Goal: Navigation & Orientation: Find specific page/section

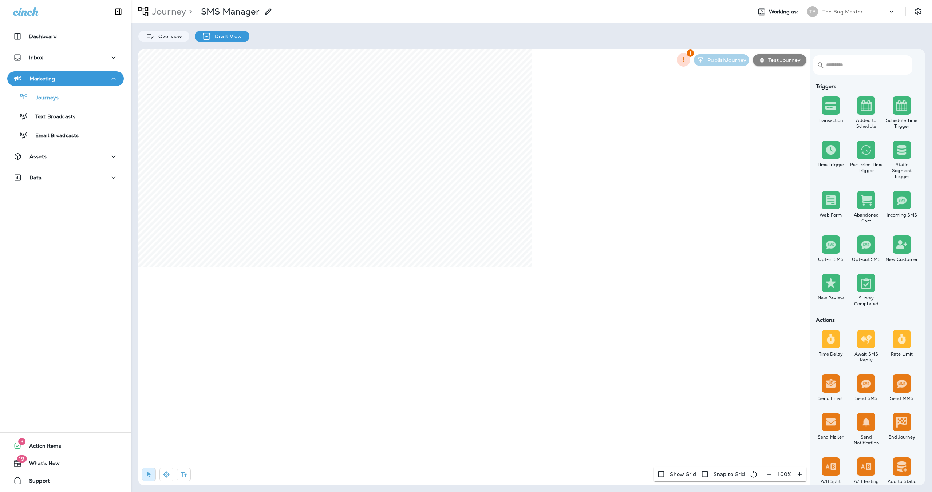
click at [49, 45] on div "Dashboard" at bounding box center [65, 38] width 131 height 18
click at [51, 36] on p "Dashboard" at bounding box center [43, 36] width 28 height 6
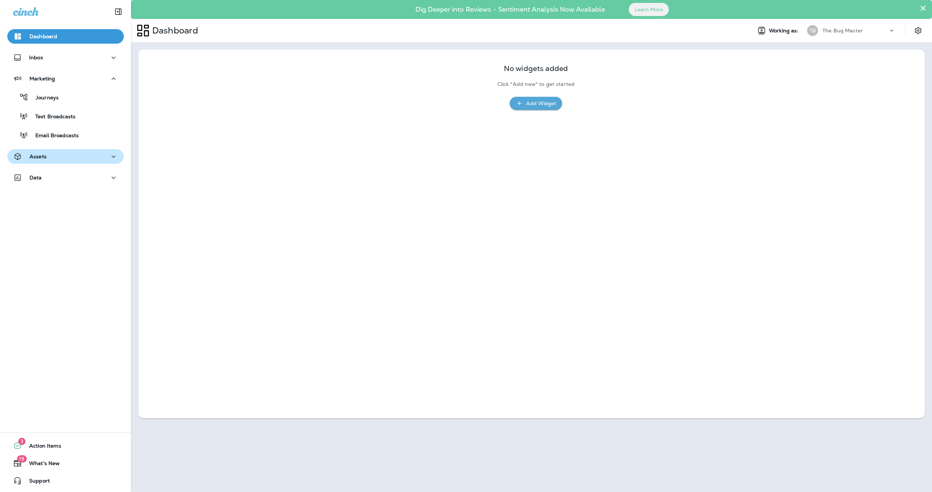
click at [93, 150] on button "Assets" at bounding box center [65, 156] width 116 height 15
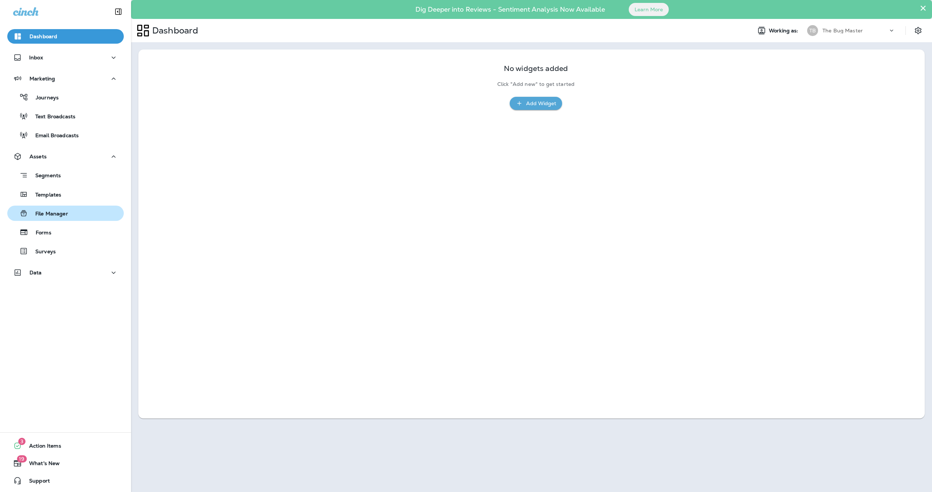
click at [62, 215] on p "File Manager" at bounding box center [48, 214] width 40 height 7
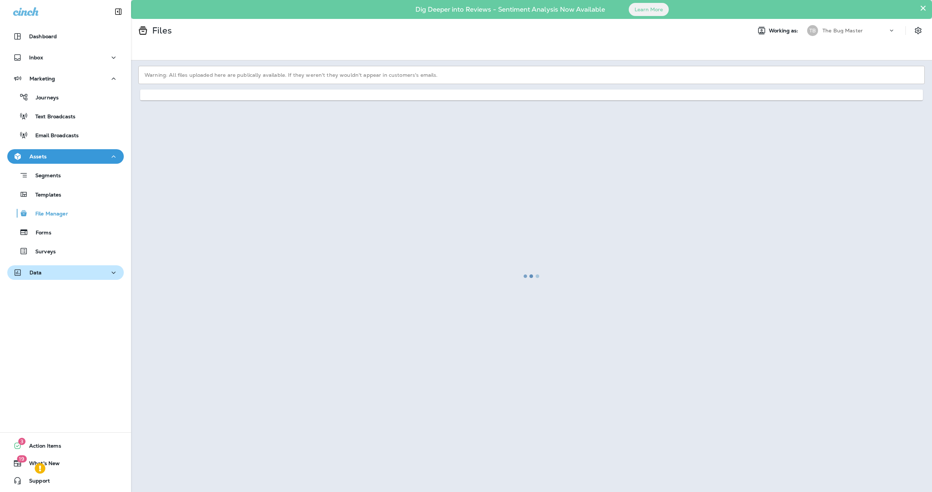
click at [44, 271] on div "Data" at bounding box center [65, 272] width 105 height 9
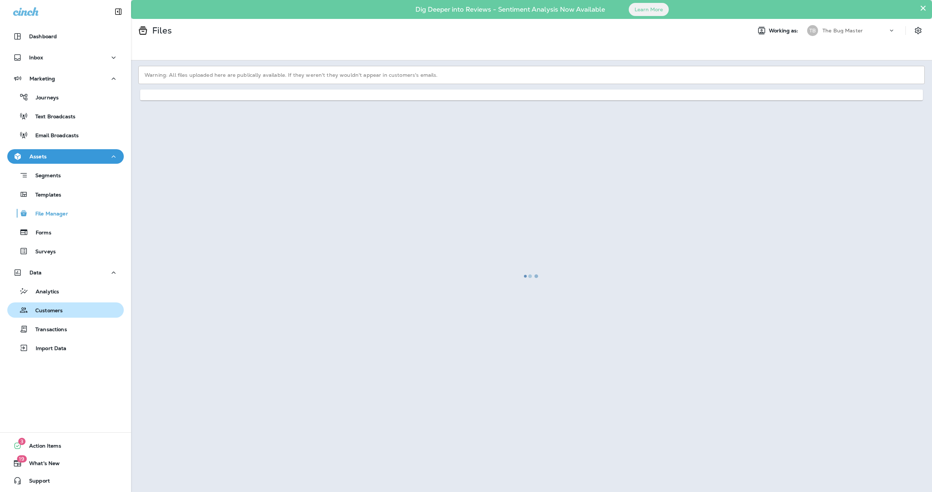
click at [54, 308] on p "Customers" at bounding box center [45, 311] width 35 height 7
